Goal: Task Accomplishment & Management: Use online tool/utility

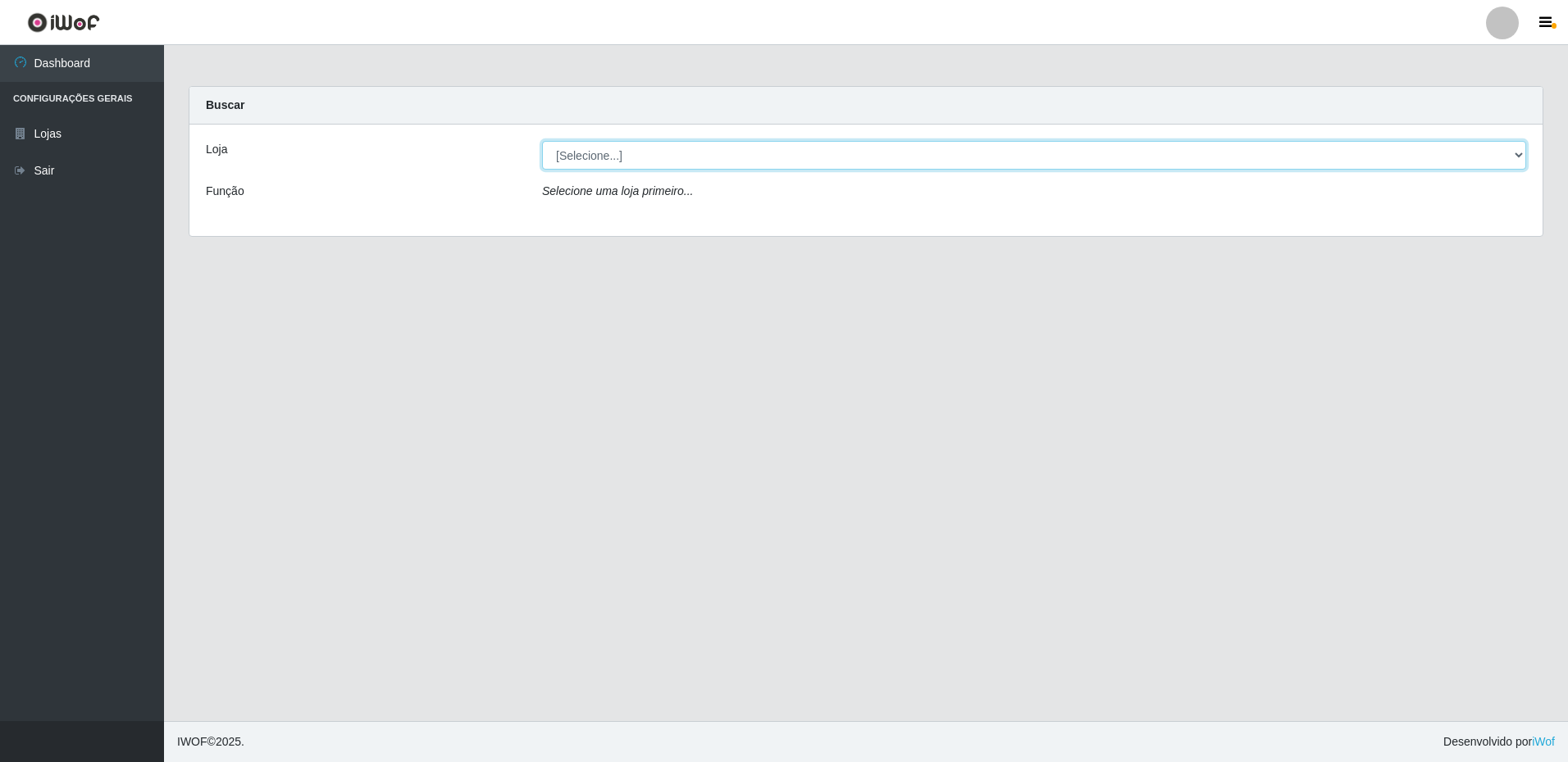
click at [671, 150] on select "[Selecione...] Extrabom - Loja 16 [GEOGRAPHIC_DATA]" at bounding box center [1034, 155] width 984 height 29
select select "450"
click at [542, 141] on select "[Selecione...] Extrabom - Loja 16 [GEOGRAPHIC_DATA]" at bounding box center [1034, 155] width 984 height 29
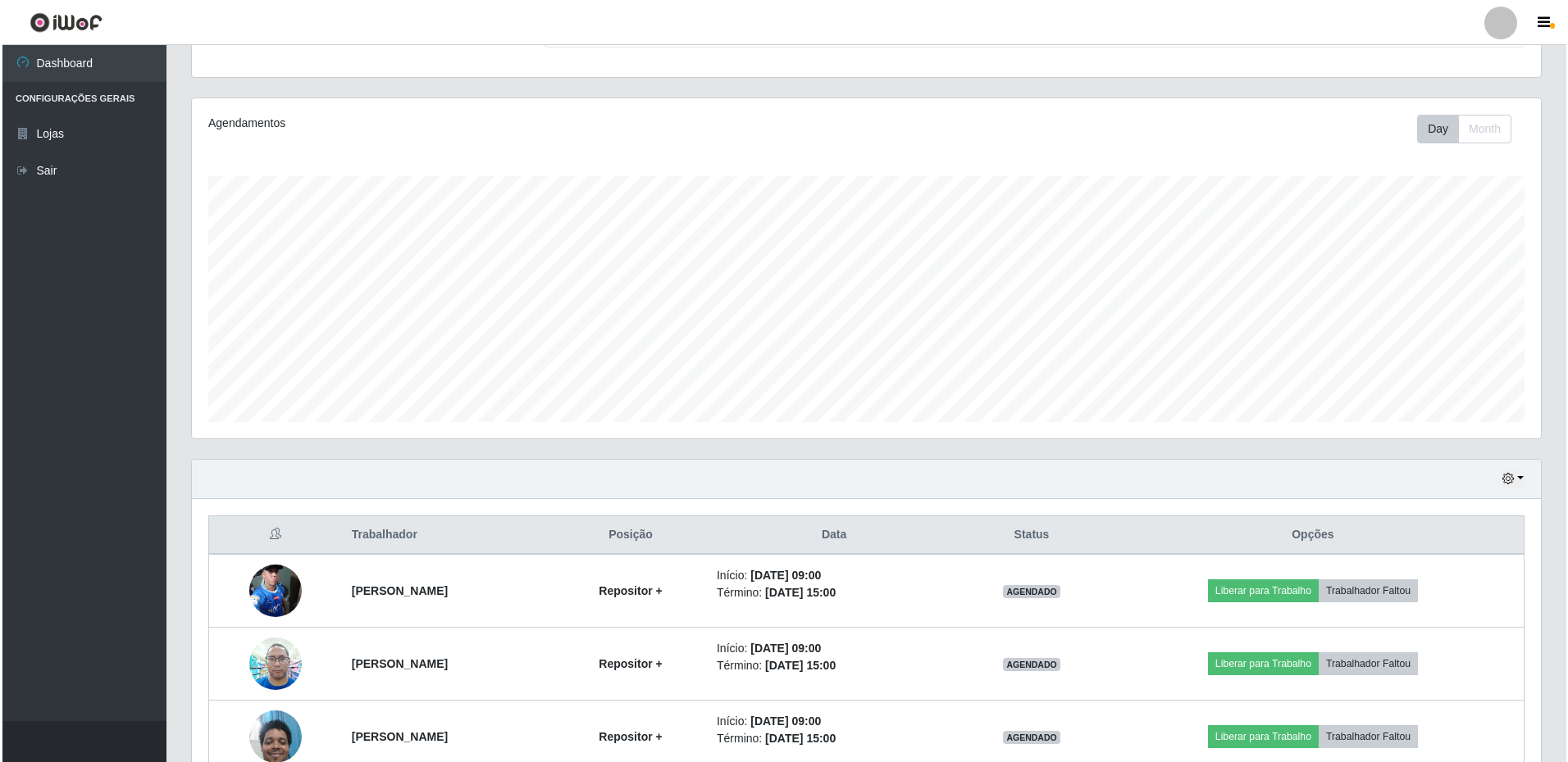
scroll to position [326, 0]
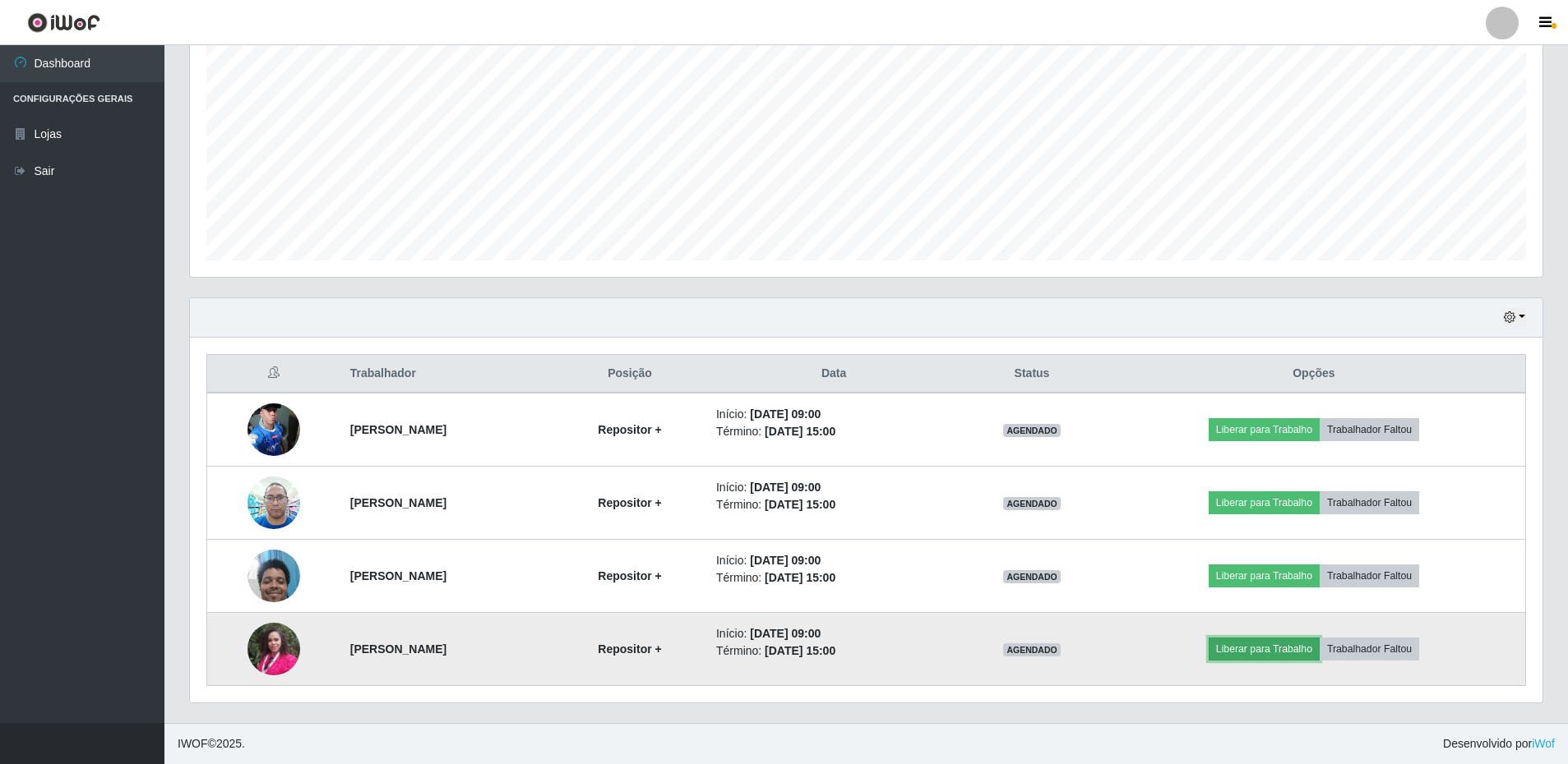
click at [1306, 643] on button "Liberar para Trabalho" at bounding box center [1263, 650] width 111 height 23
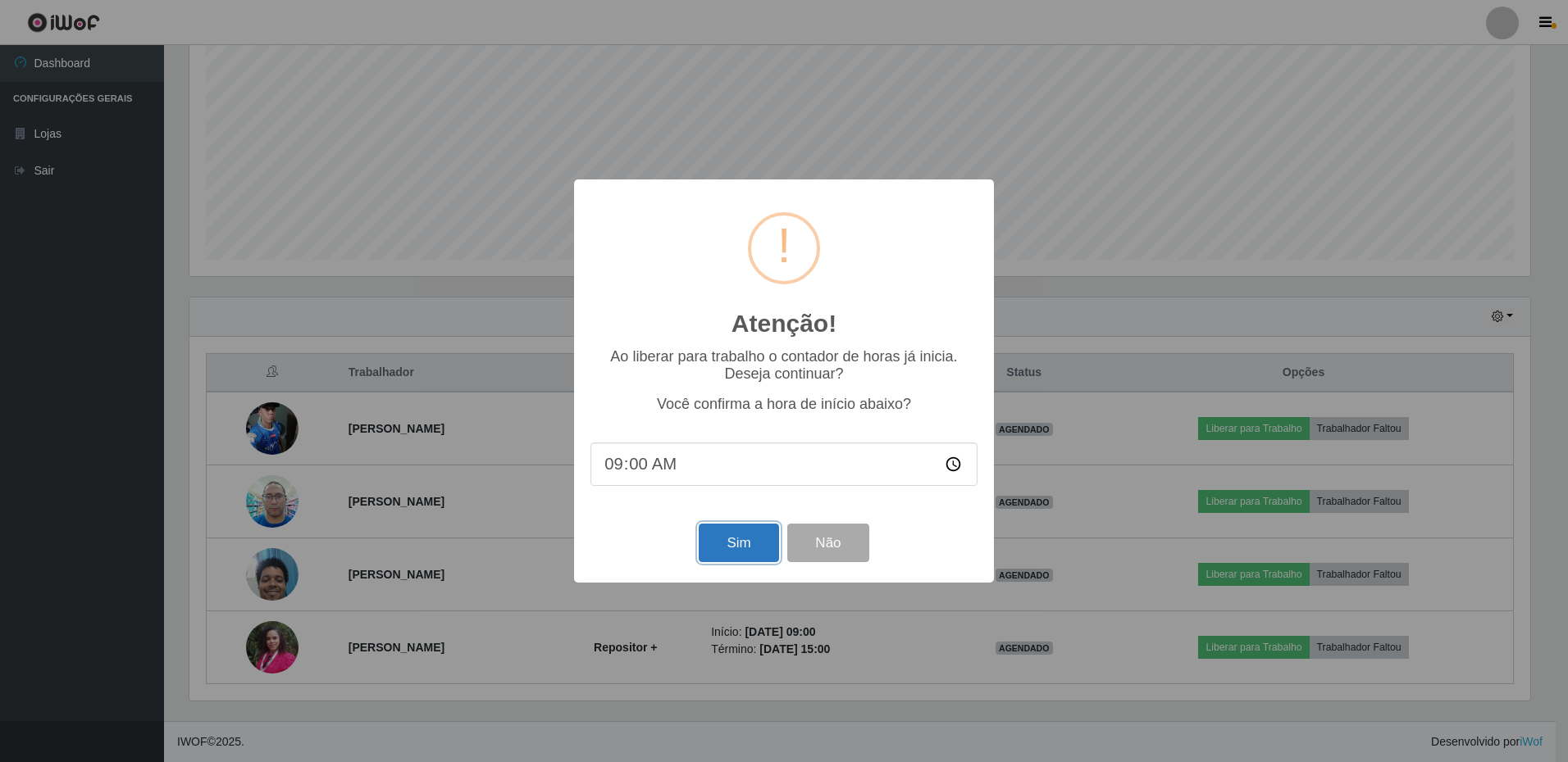
click at [720, 543] on button "Sim" at bounding box center [738, 543] width 80 height 38
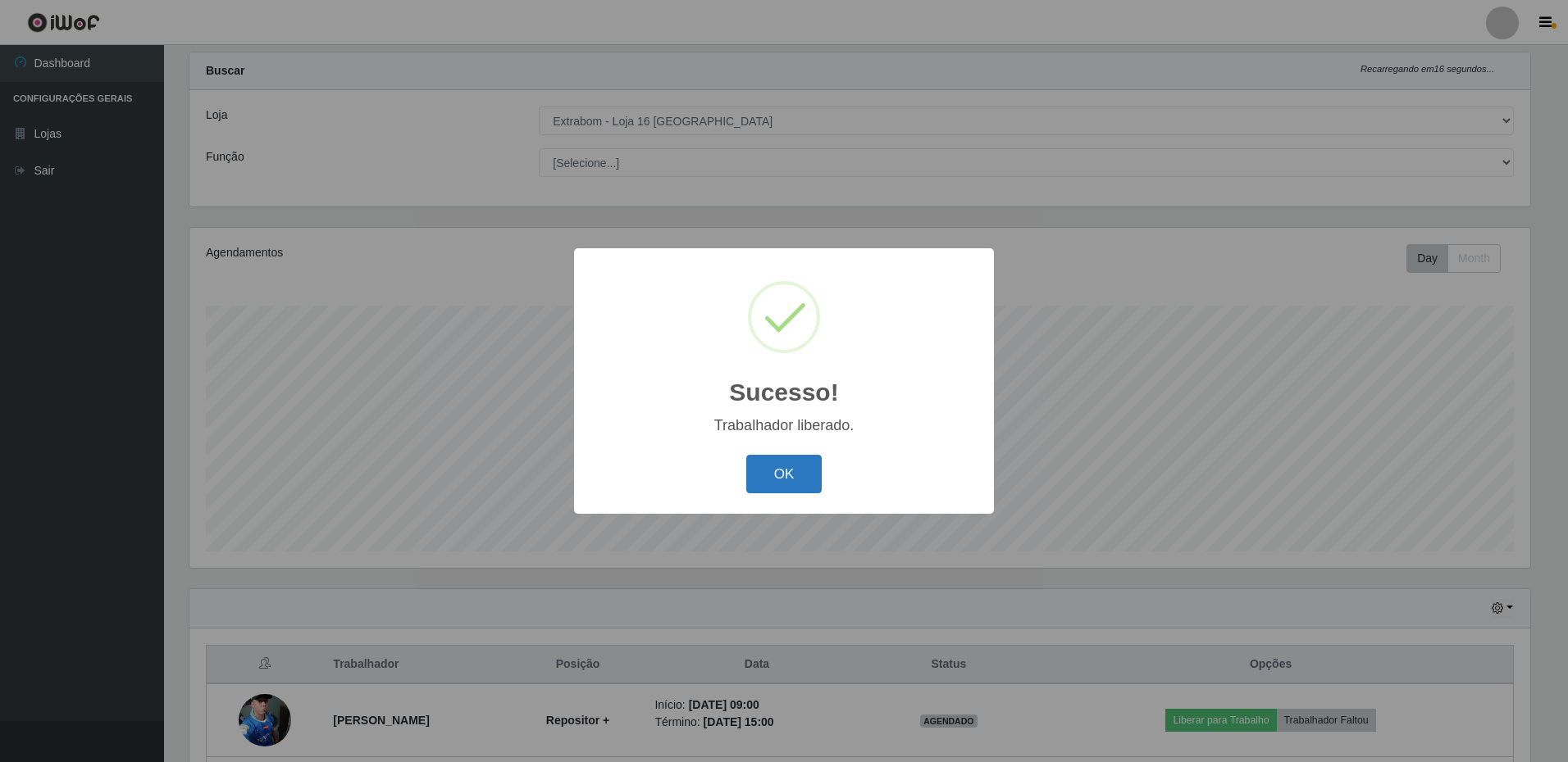
click at [796, 476] on button "OK" at bounding box center [784, 474] width 77 height 38
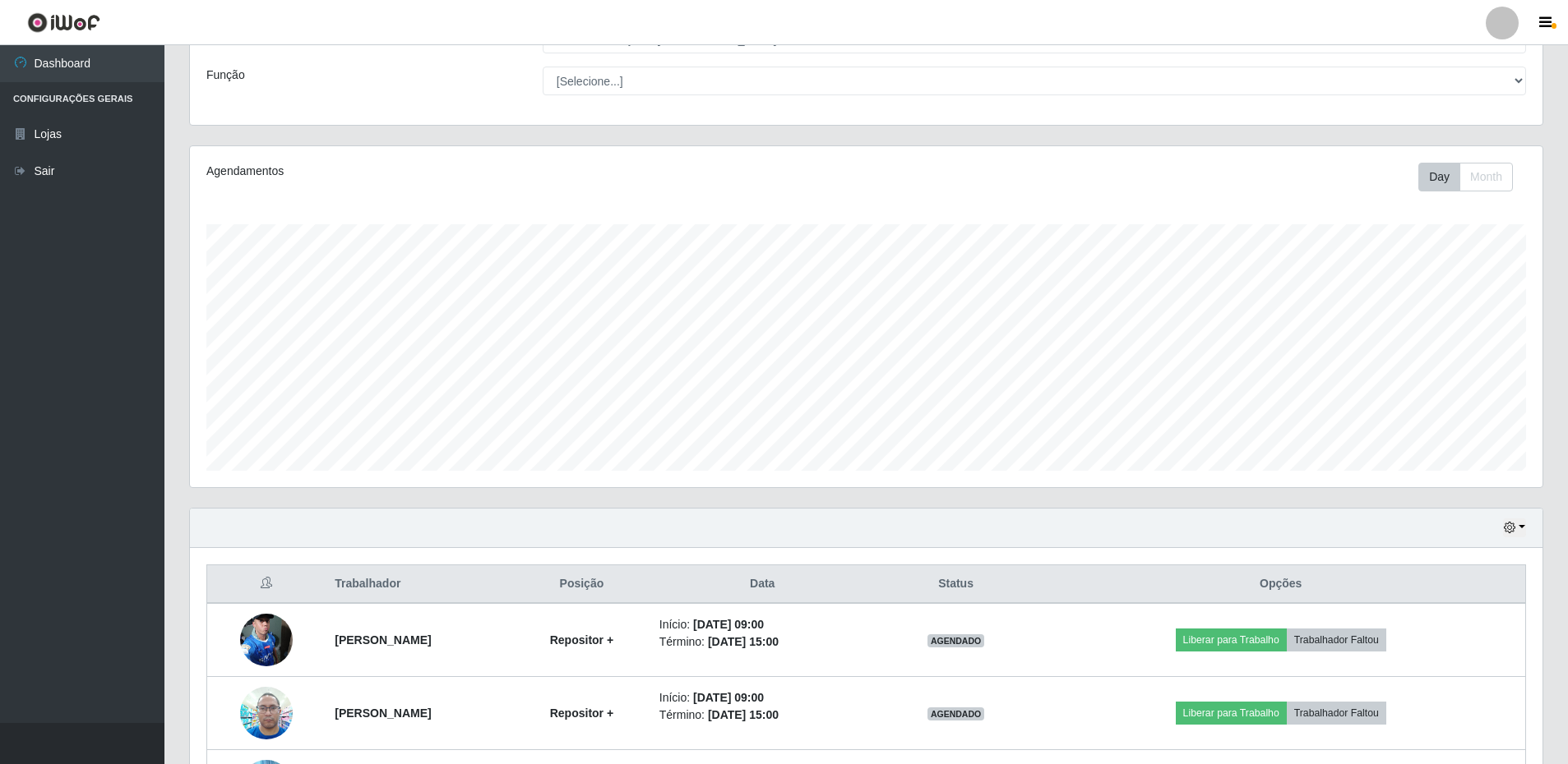
scroll to position [199, 0]
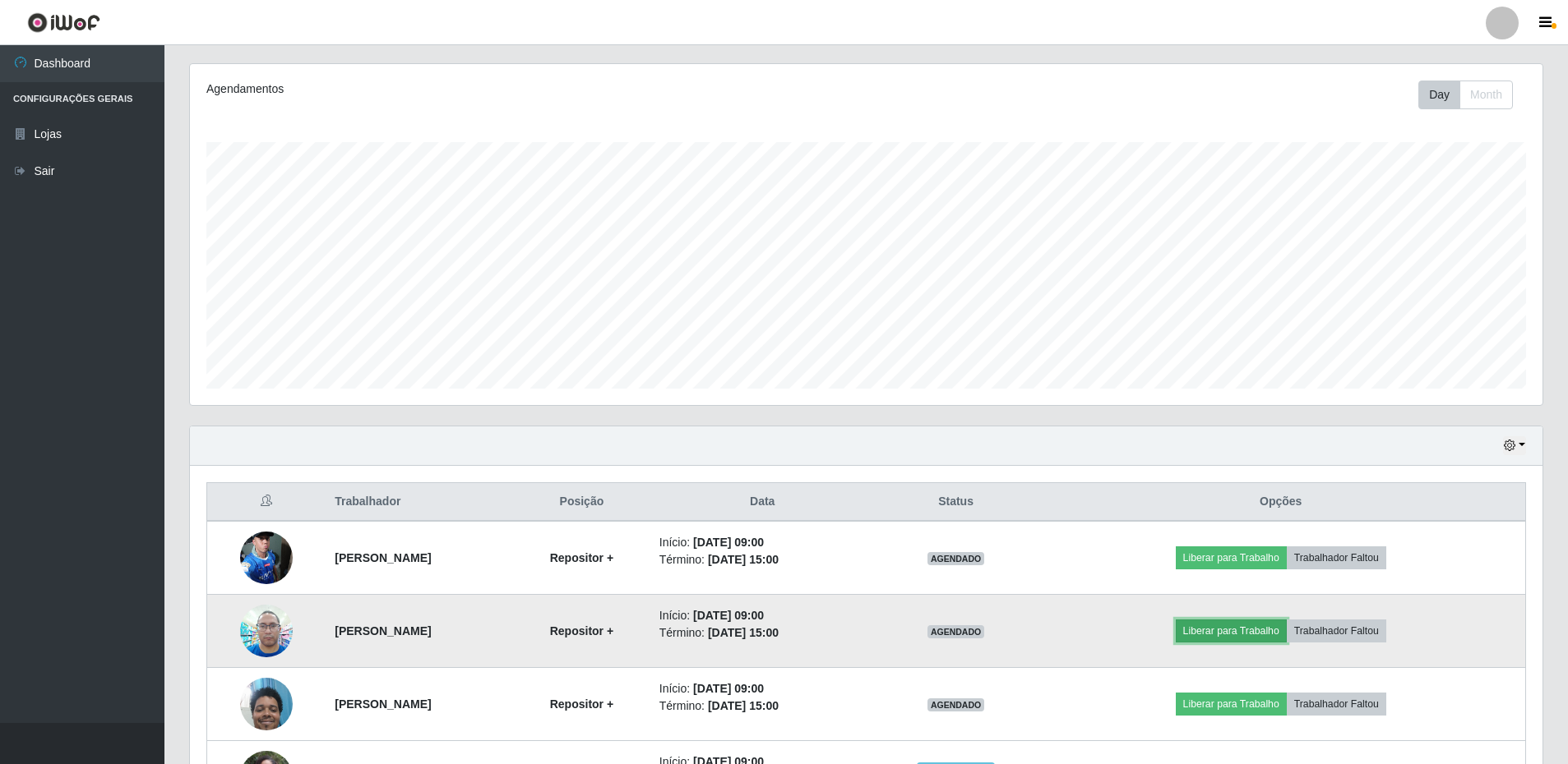
click at [1242, 630] on button "Liberar para Trabalho" at bounding box center [1231, 631] width 111 height 23
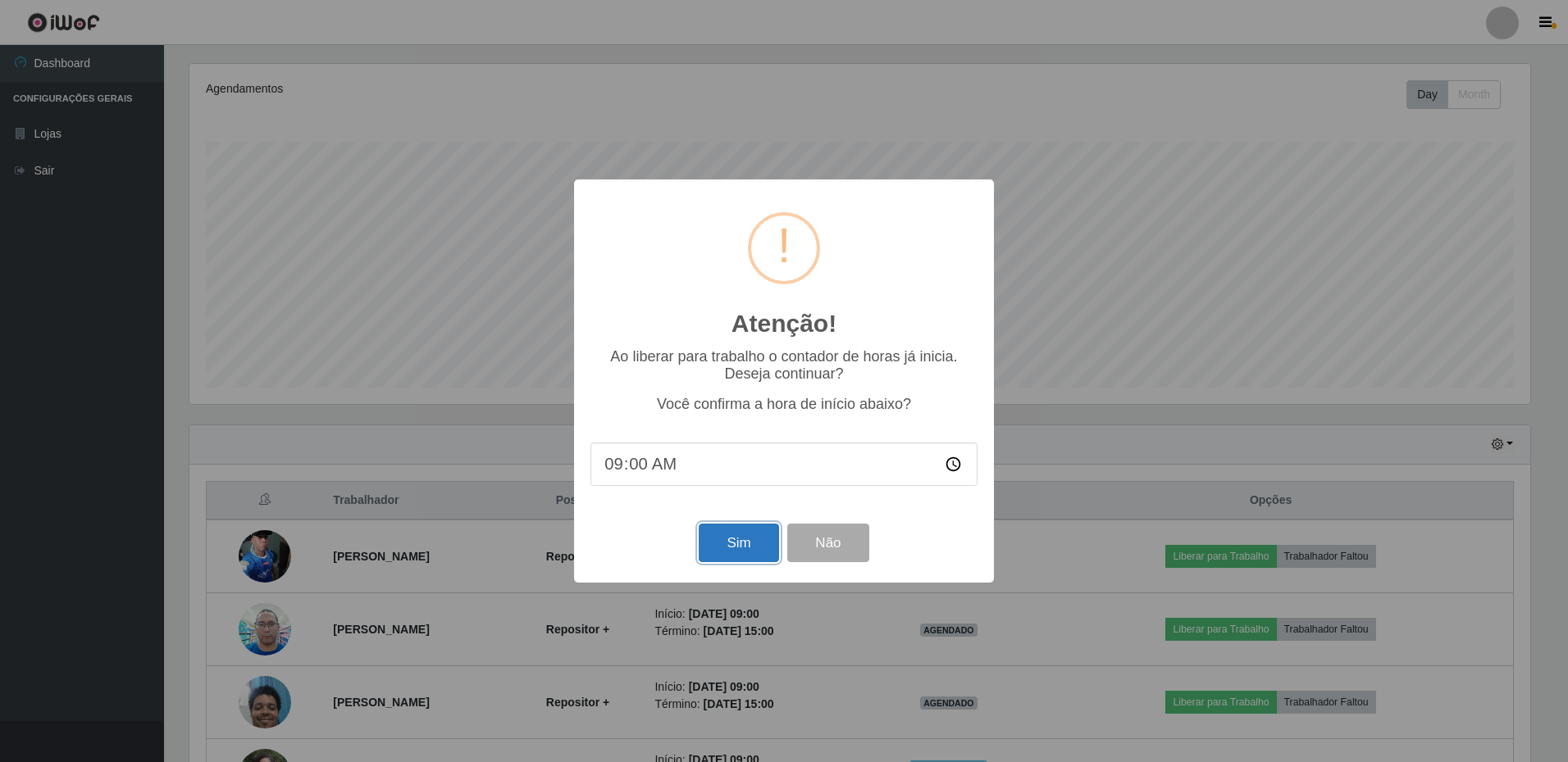
click at [718, 544] on button "Sim" at bounding box center [738, 543] width 80 height 38
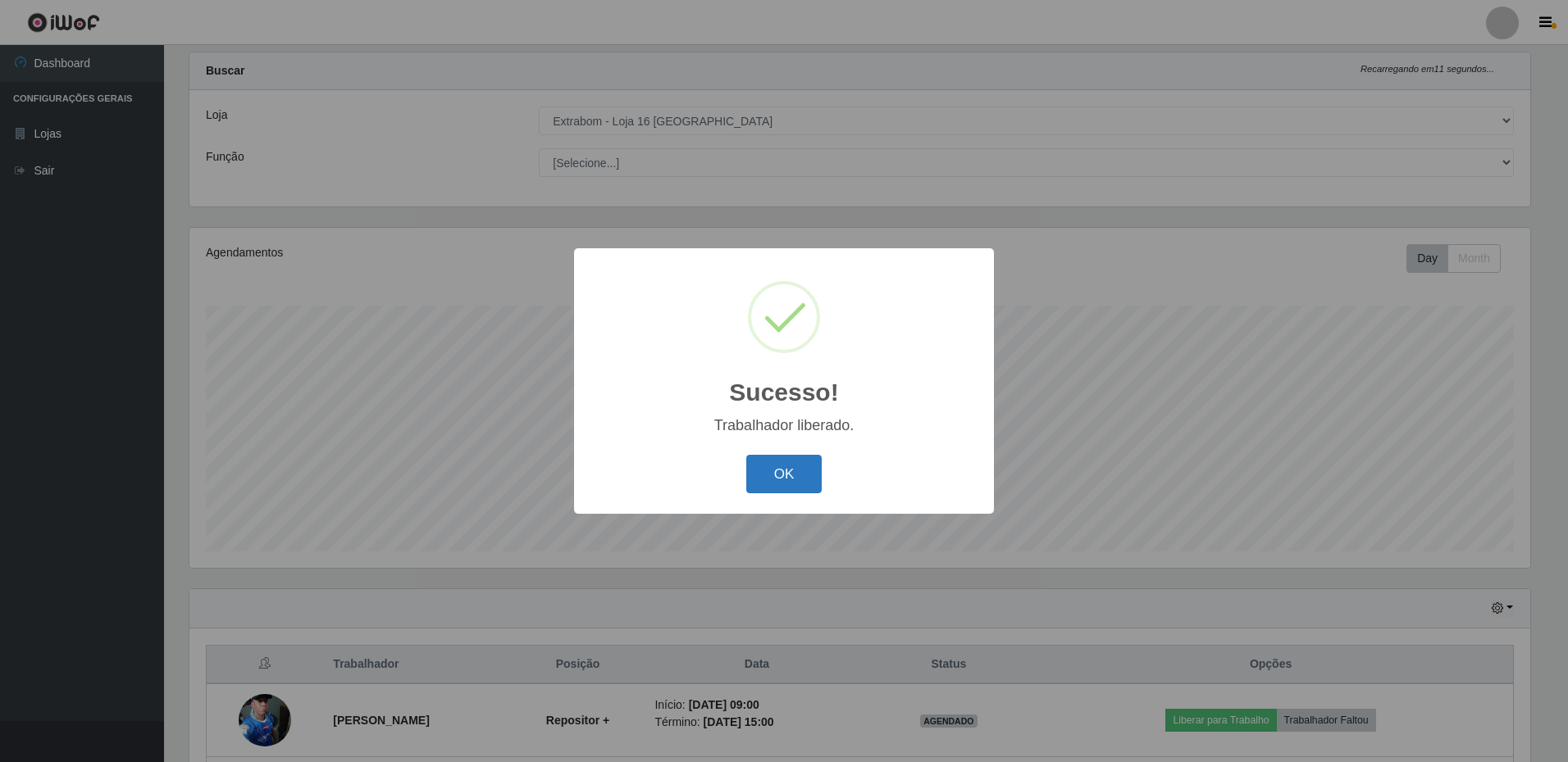
click at [789, 481] on button "OK" at bounding box center [784, 474] width 77 height 38
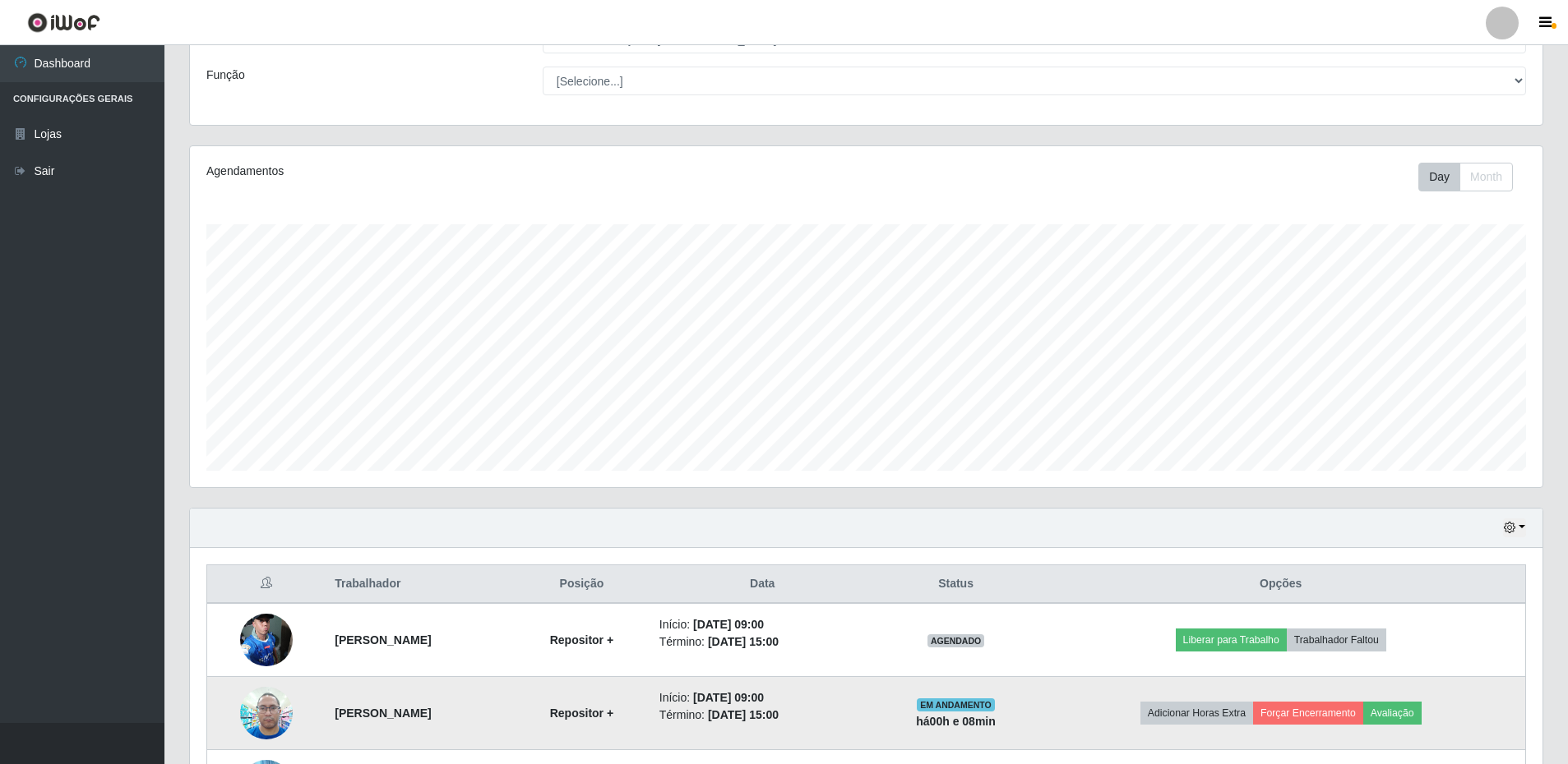
scroll to position [281, 0]
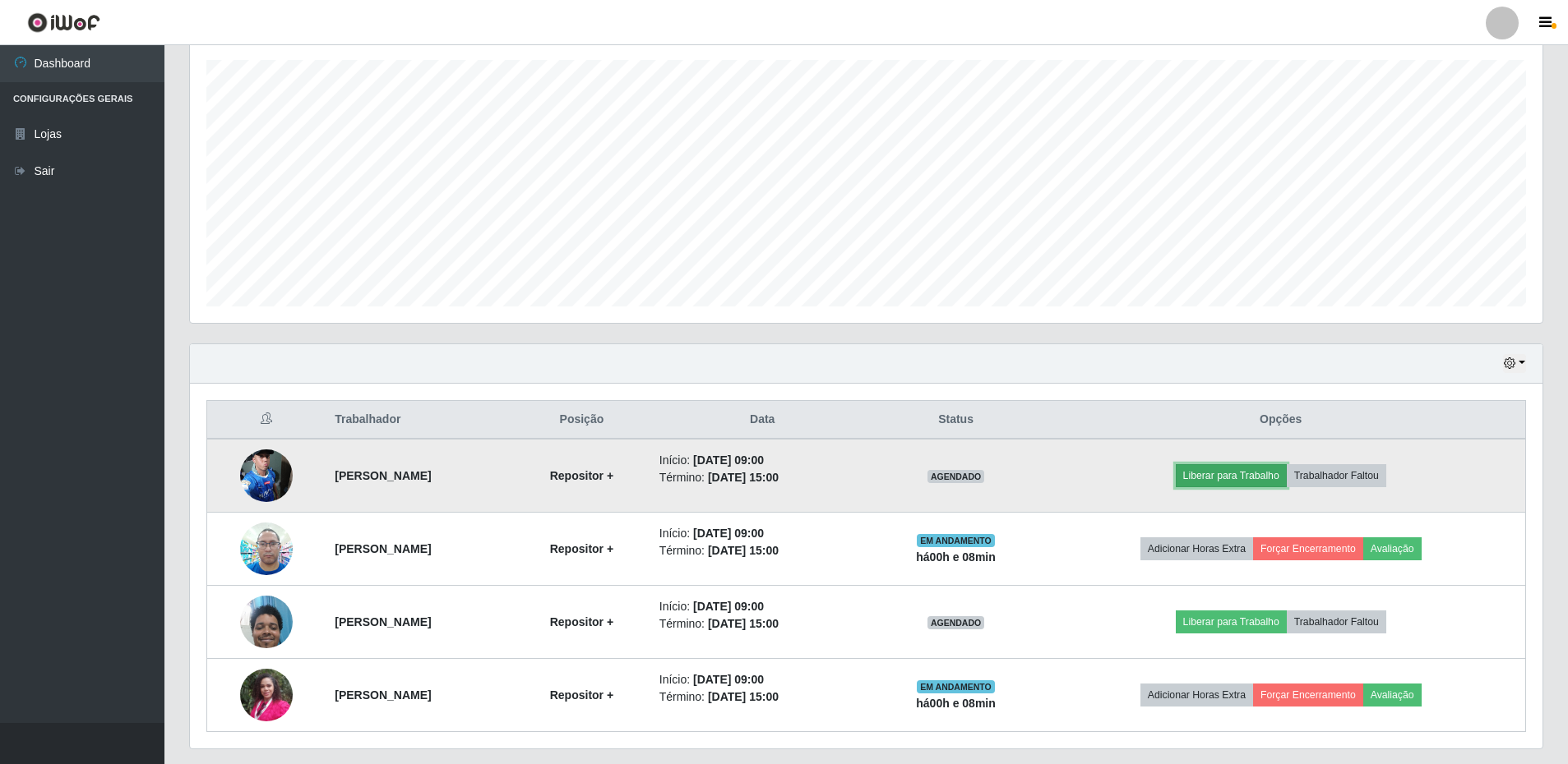
click at [1269, 472] on button "Liberar para Trabalho" at bounding box center [1231, 476] width 111 height 23
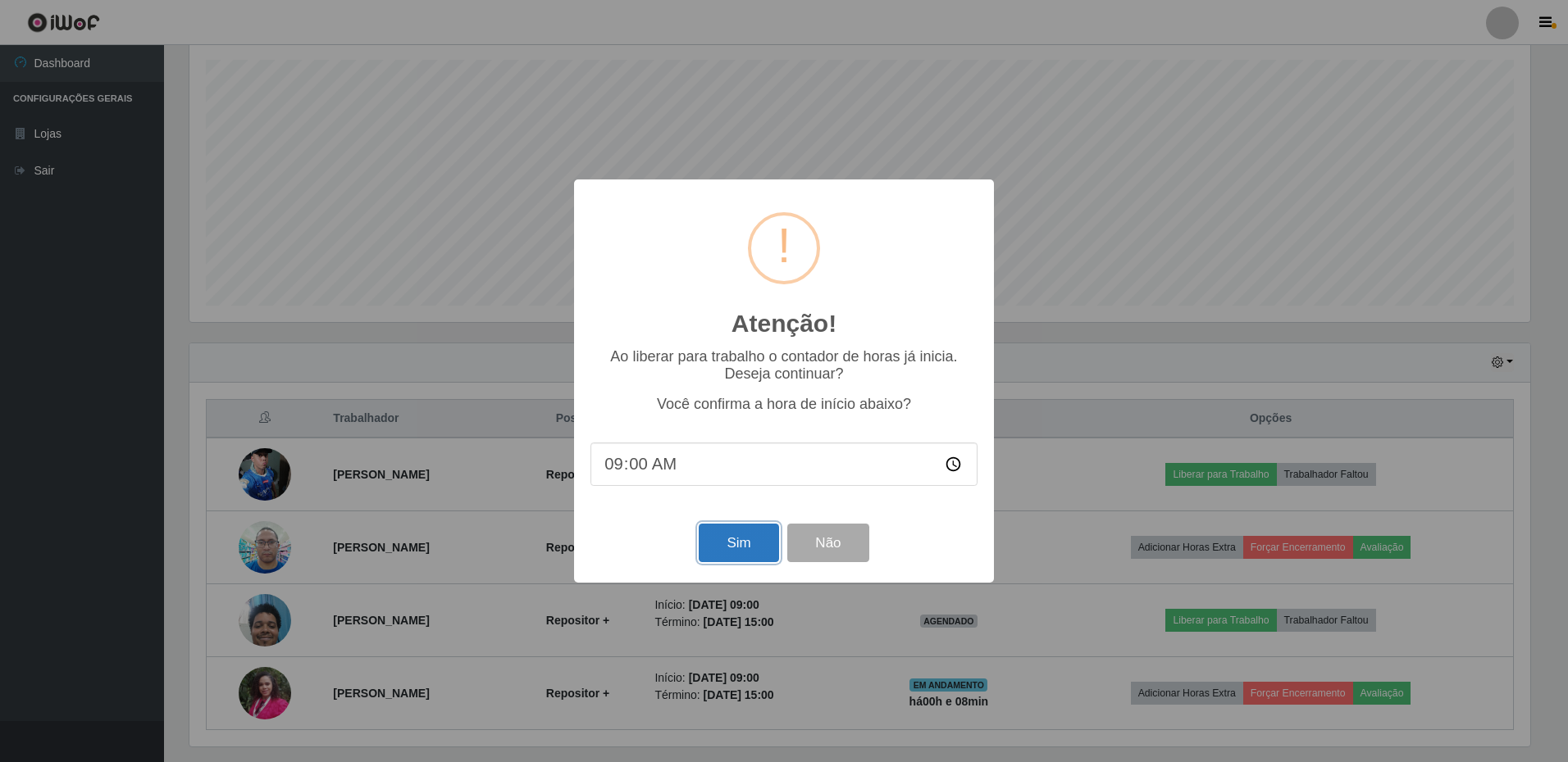
click at [741, 545] on button "Sim" at bounding box center [738, 543] width 80 height 38
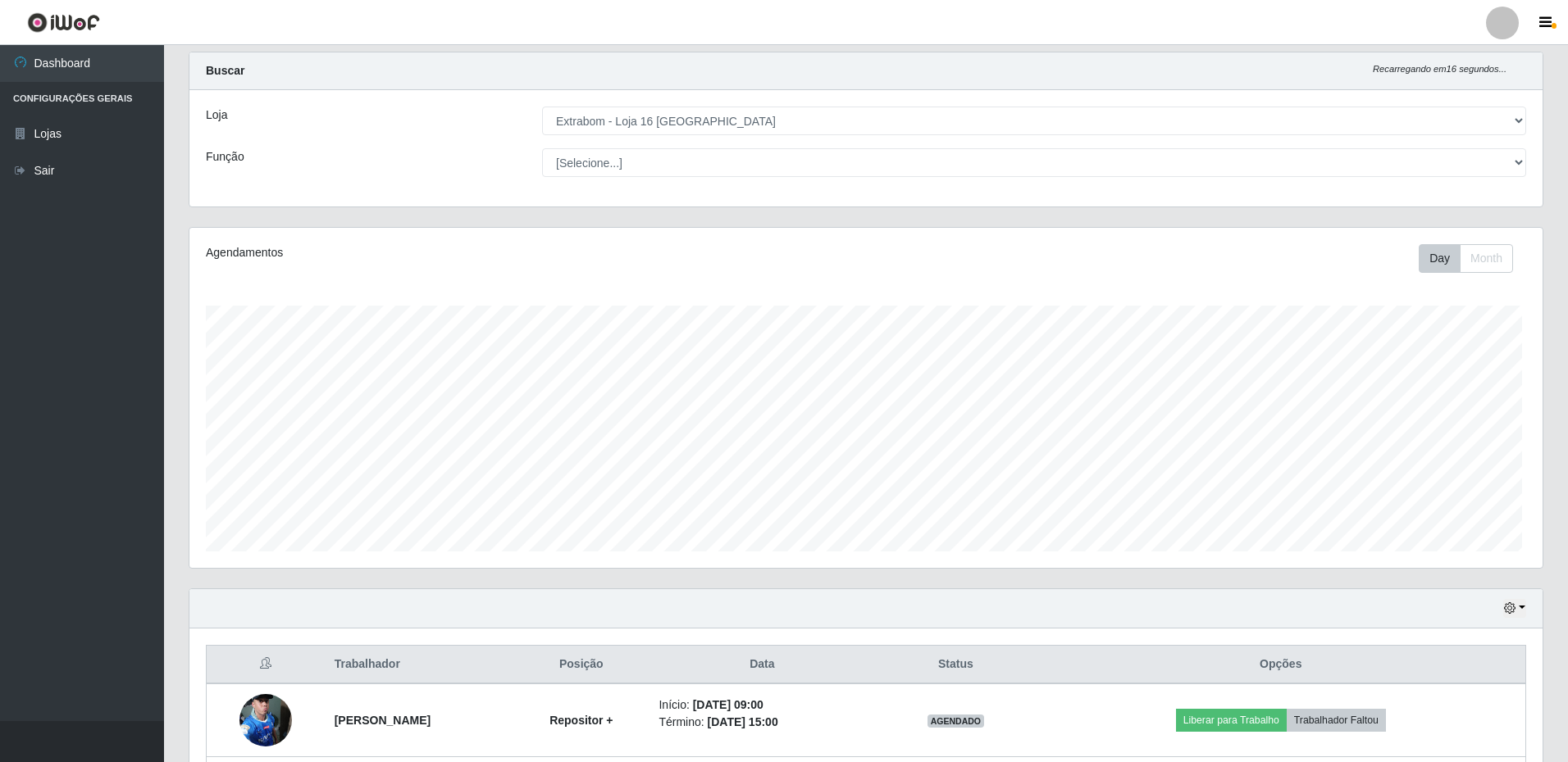
scroll to position [0, 0]
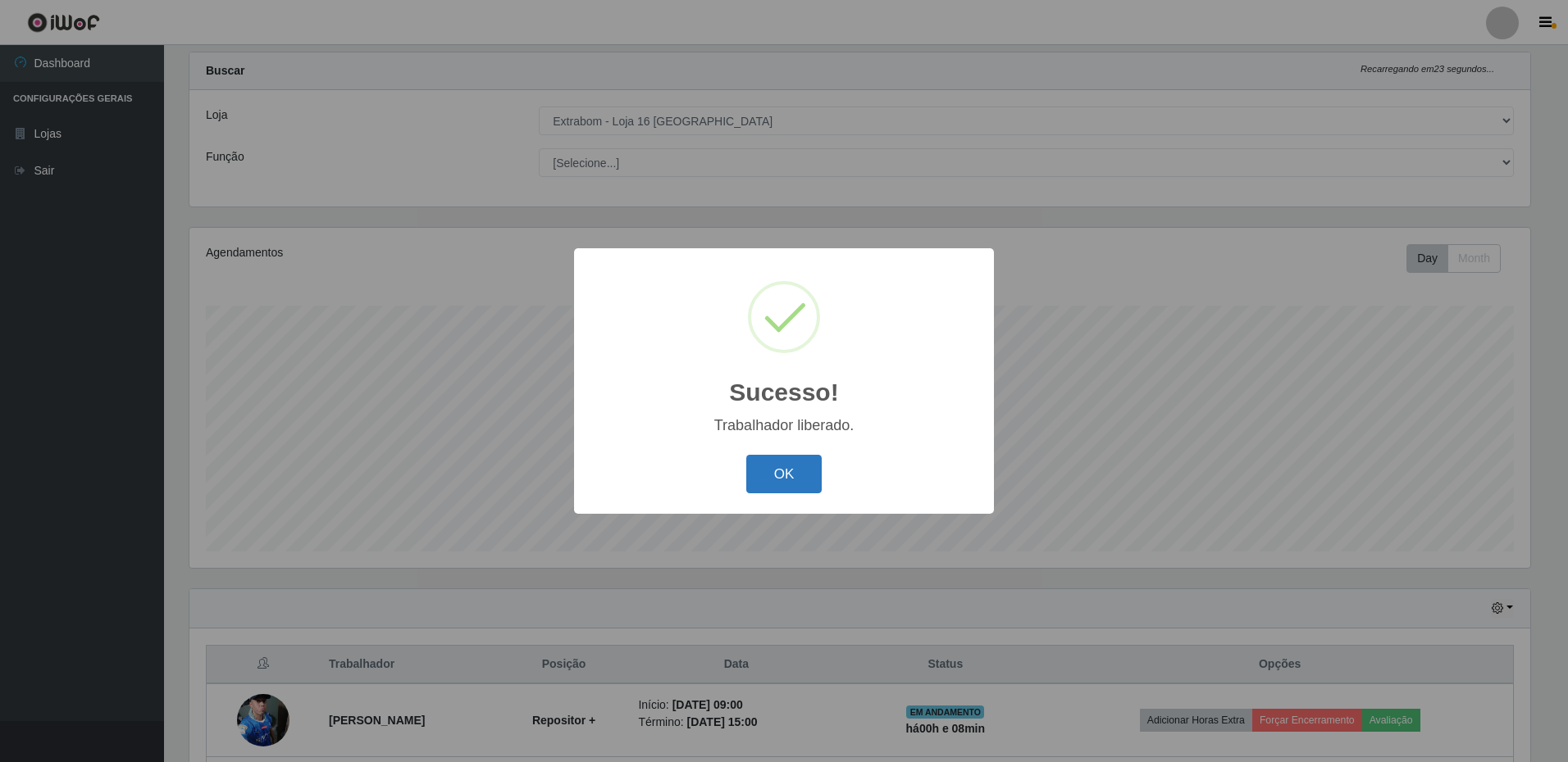
click at [782, 468] on button "OK" at bounding box center [784, 474] width 77 height 38
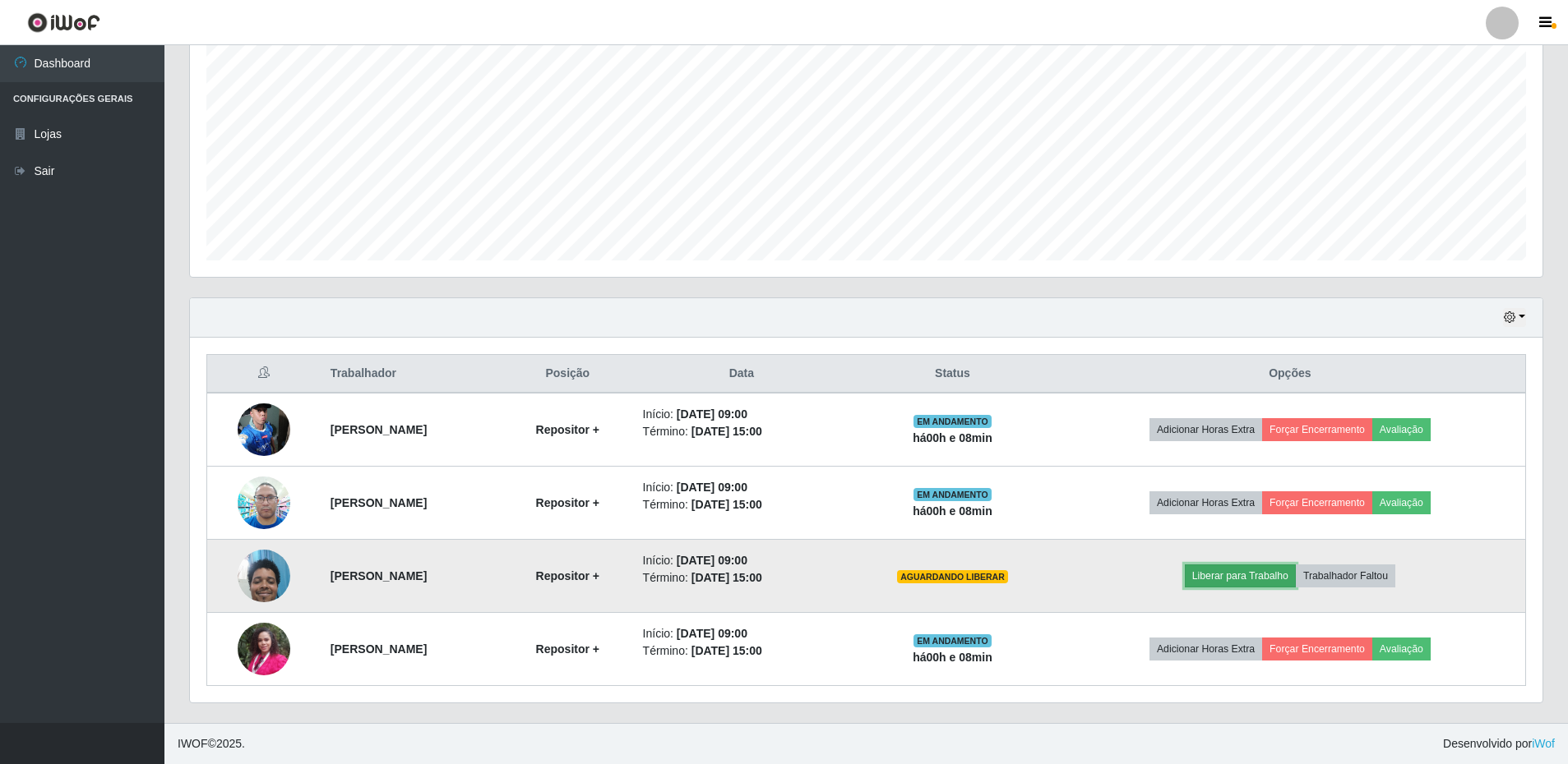
click at [1269, 574] on button "Liberar para Trabalho" at bounding box center [1239, 577] width 111 height 23
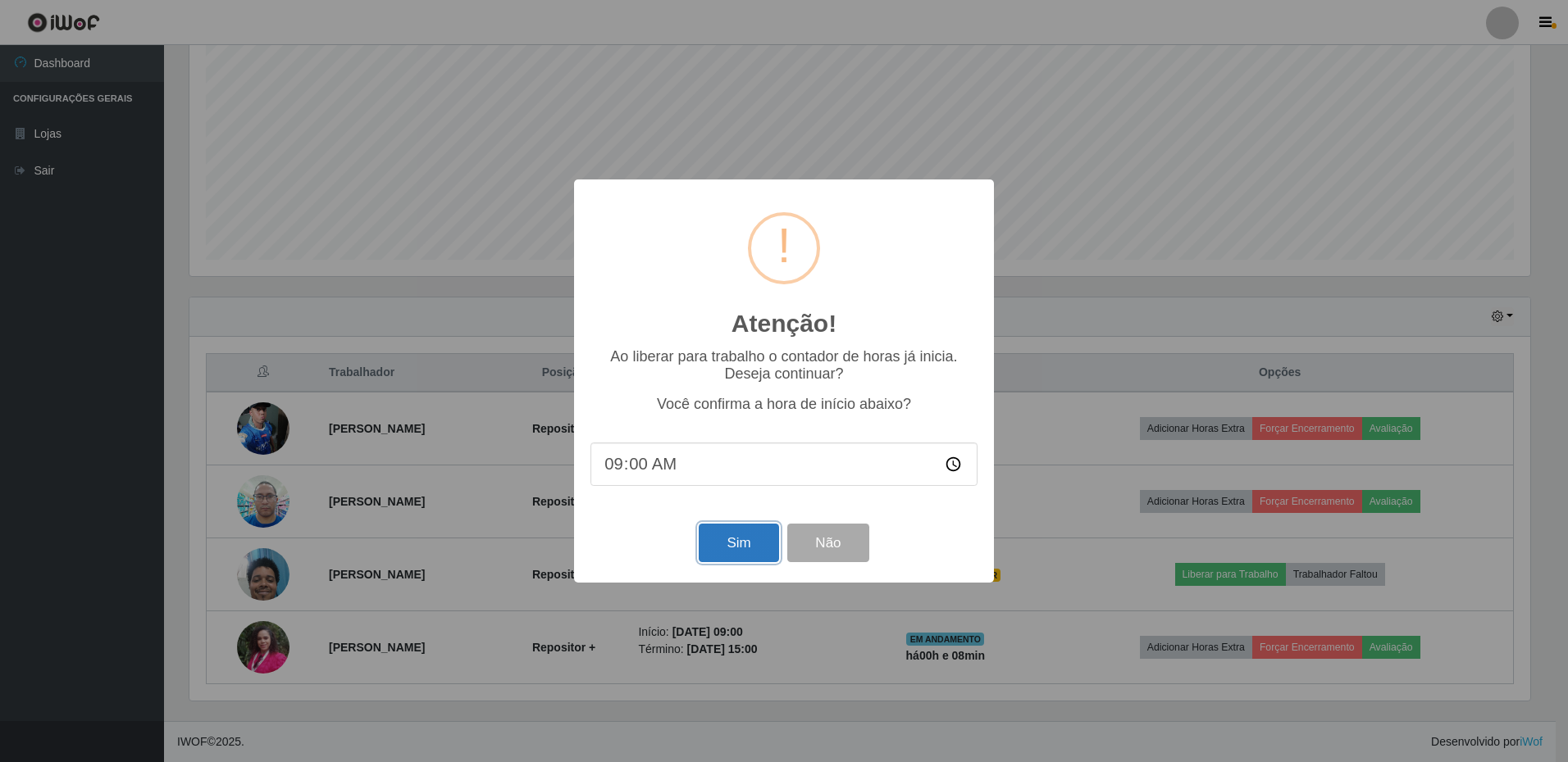
click at [738, 537] on button "Sim" at bounding box center [738, 543] width 80 height 38
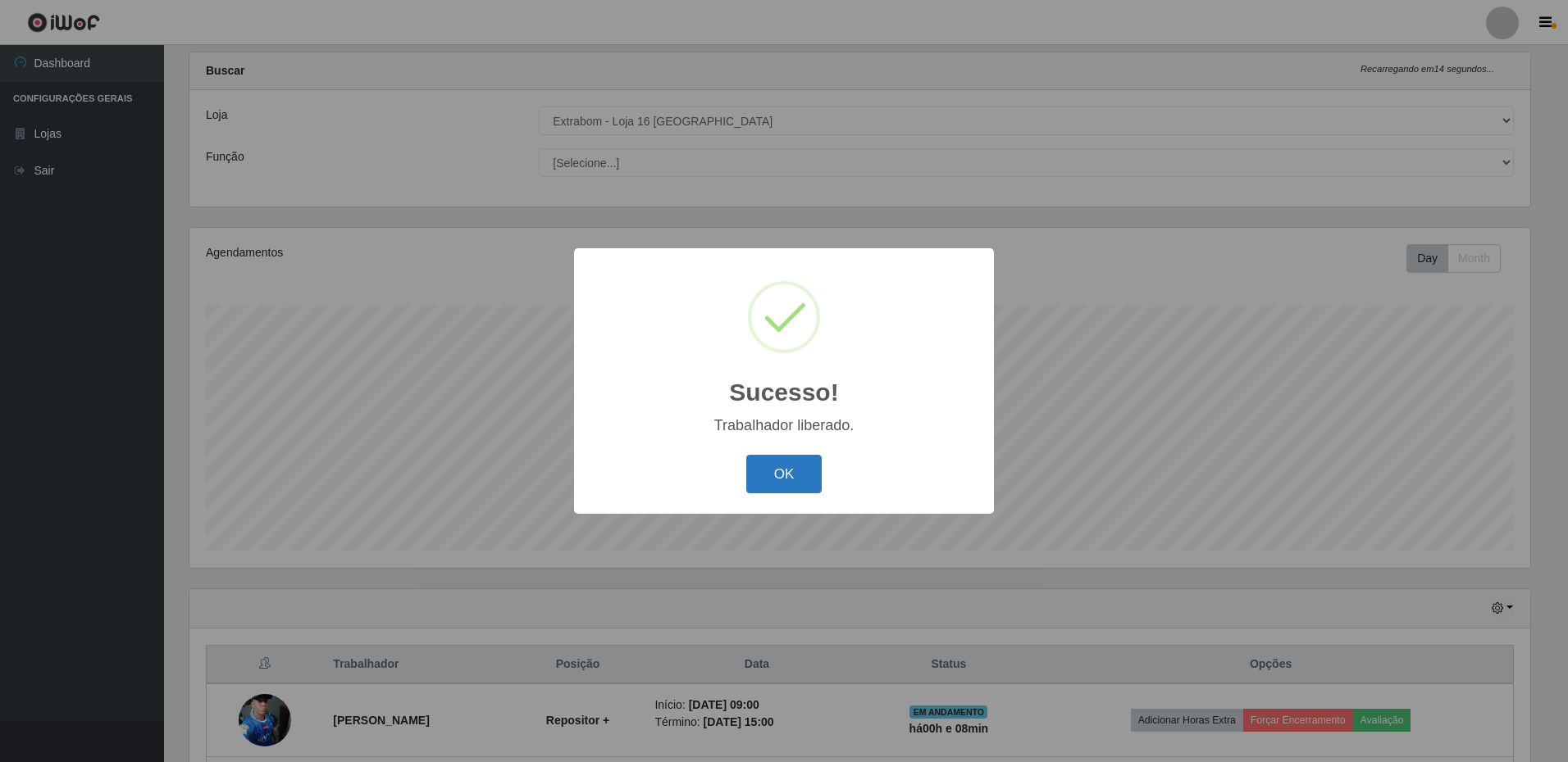
click at [777, 468] on button "OK" at bounding box center [784, 474] width 77 height 38
